Goal: Task Accomplishment & Management: Complete application form

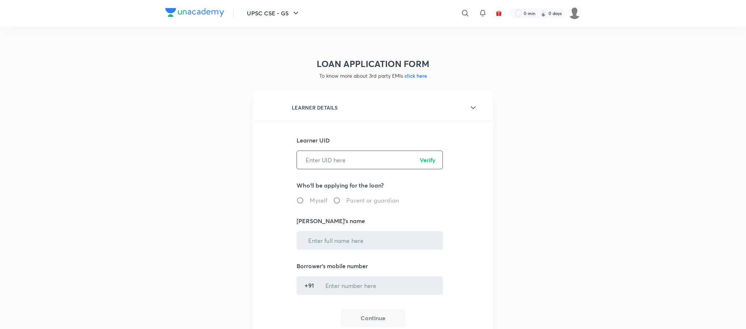
click at [326, 165] on input "text" at bounding box center [370, 159] width 146 height 19
paste input "ISUQ9CEWY1"
type input "ISUQ9CEWY1"
click at [423, 157] on p "Verify" at bounding box center [428, 159] width 16 height 9
radio input "true"
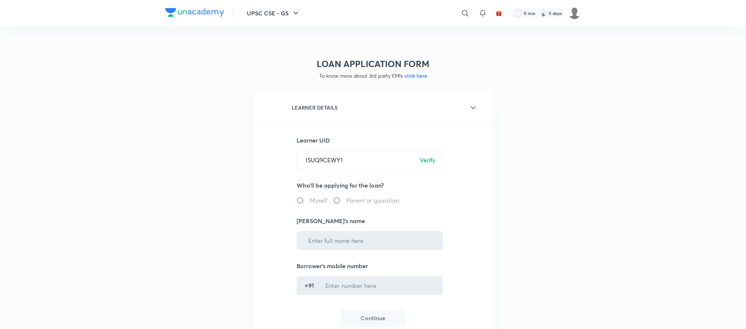
type input "[PERSON_NAME]"
type input "******7693"
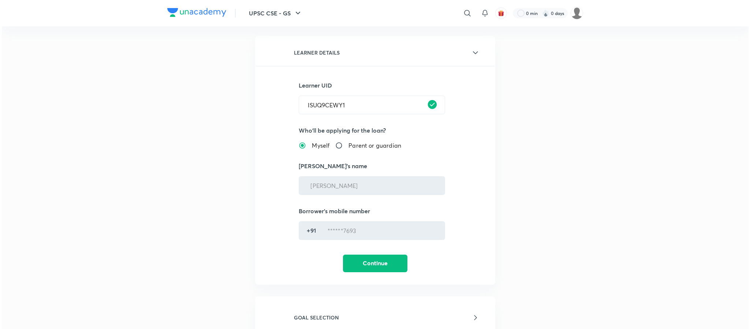
scroll to position [110, 0]
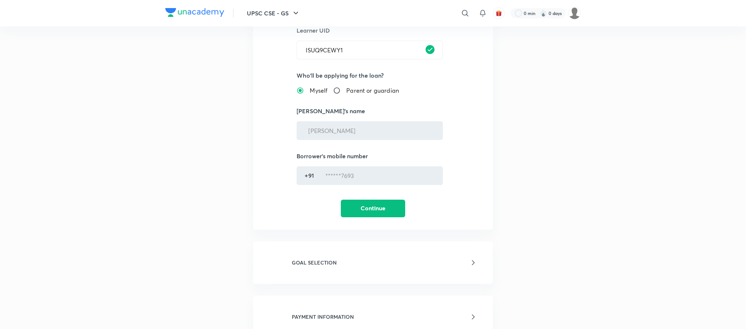
click at [394, 201] on button "Continue" at bounding box center [373, 208] width 64 height 18
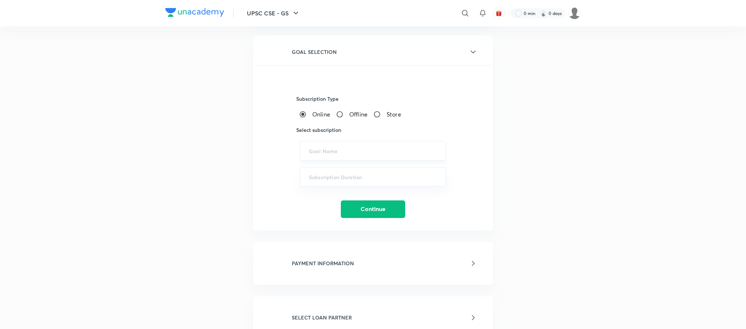
click at [345, 151] on input "text" at bounding box center [373, 150] width 128 height 7
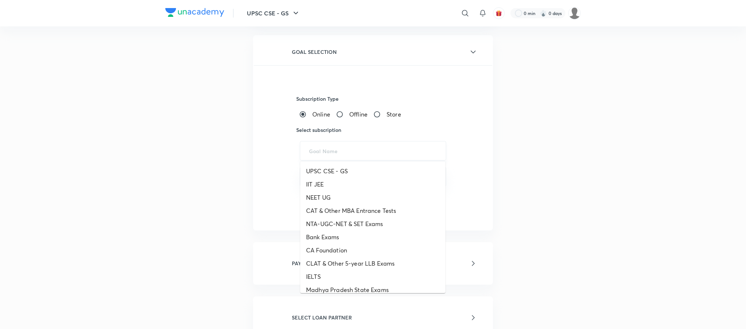
paste input "UPSC CSE - GS, UPSC CSE - Optional"
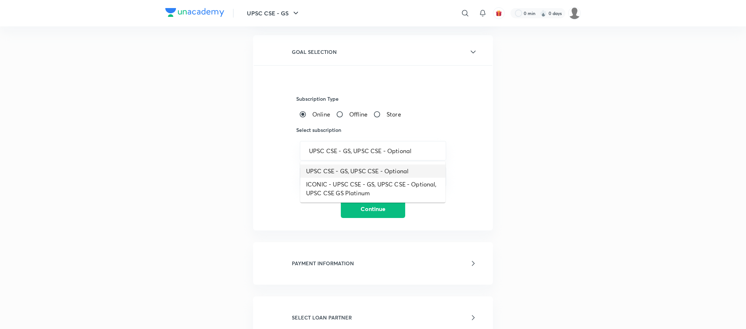
click at [367, 170] on li "UPSC CSE - GS, UPSC CSE - Optional" at bounding box center [372, 170] width 145 height 13
type input "UPSC CSE - GS, UPSC CSE - Optional"
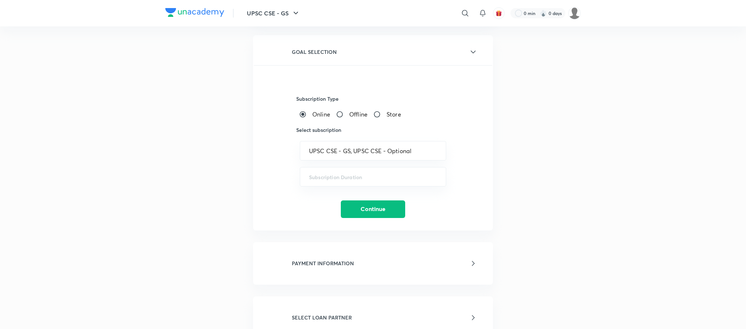
click at [192, 212] on div "LOAN APPLICATION FORM To know more about 3rd party EMIs click here LEARNER DETA…" at bounding box center [373, 221] width 416 height 581
click at [383, 177] on input "text" at bounding box center [373, 176] width 128 height 7
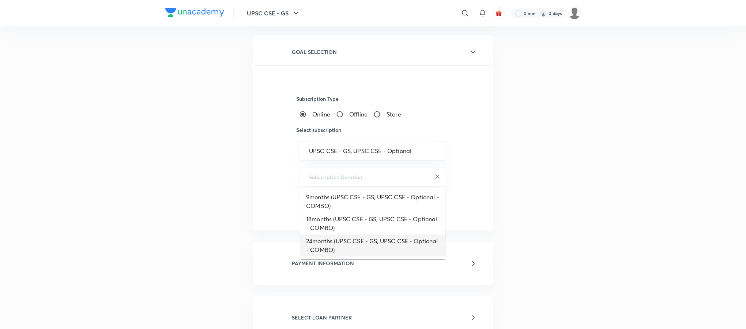
click at [347, 237] on li "24months (UPSC CSE - GS, UPSC CSE - Optional - COMBO)" at bounding box center [372, 245] width 145 height 22
type input "24months (UPSC CSE - GS, UPSC CSE - Optional - COMBO)"
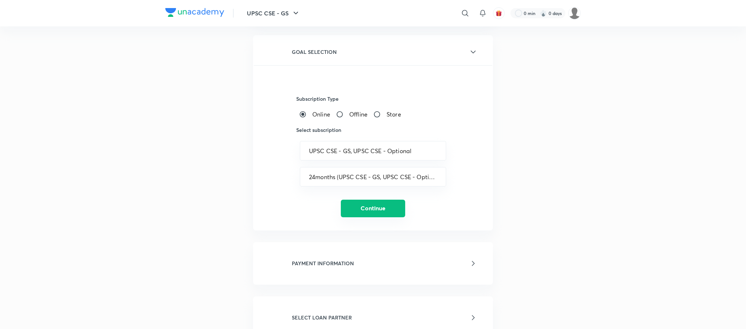
click at [365, 208] on button "Continue" at bounding box center [373, 208] width 64 height 18
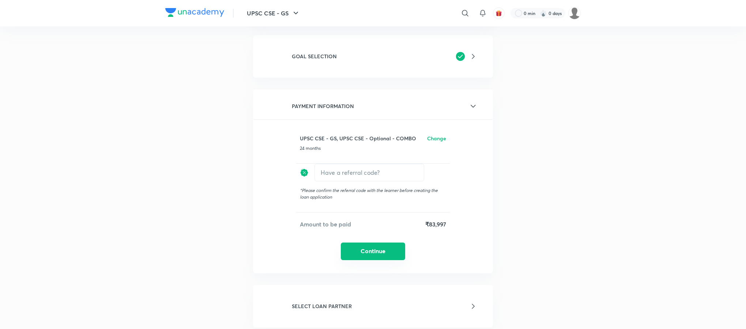
click at [361, 248] on button "Continue" at bounding box center [373, 251] width 64 height 18
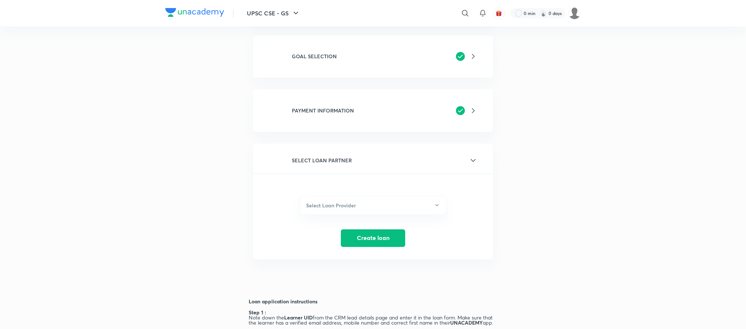
click at [335, 158] on h6 "SELECT LOAN PARTNER" at bounding box center [322, 160] width 60 height 8
click at [330, 201] on h6 "Select Loan Provider" at bounding box center [331, 205] width 50 height 8
